Goal: Task Accomplishment & Management: Complete application form

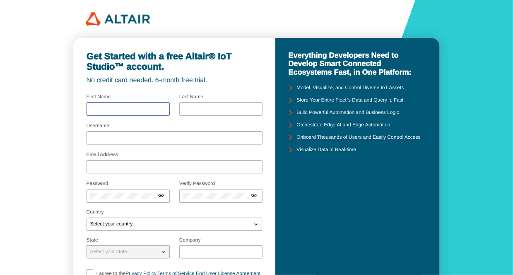
click at [108, 108] on input "text" at bounding box center [128, 109] width 76 height 6
type input "Pareena"
type input "Payackapan"
type input "[EMAIL_ADDRESS][DOMAIN_NAME]"
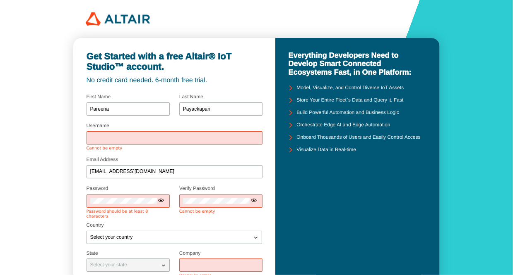
click at [115, 141] on div at bounding box center [174, 138] width 176 height 13
click at [160, 134] on div at bounding box center [174, 138] width 176 height 13
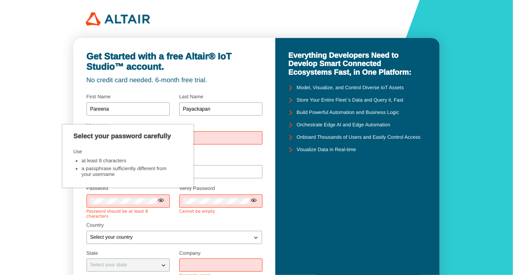
click at [220, 132] on div at bounding box center [174, 138] width 176 height 13
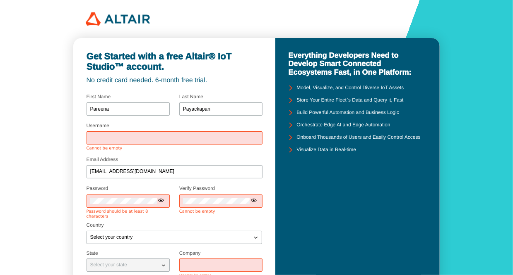
click at [144, 144] on div at bounding box center [174, 138] width 176 height 13
click at [135, 139] on input "Username" at bounding box center [174, 138] width 169 height 6
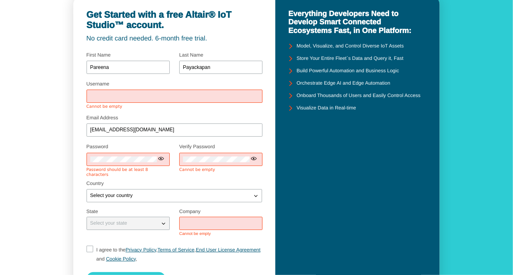
scroll to position [103, 0]
